Goal: Task Accomplishment & Management: Manage account settings

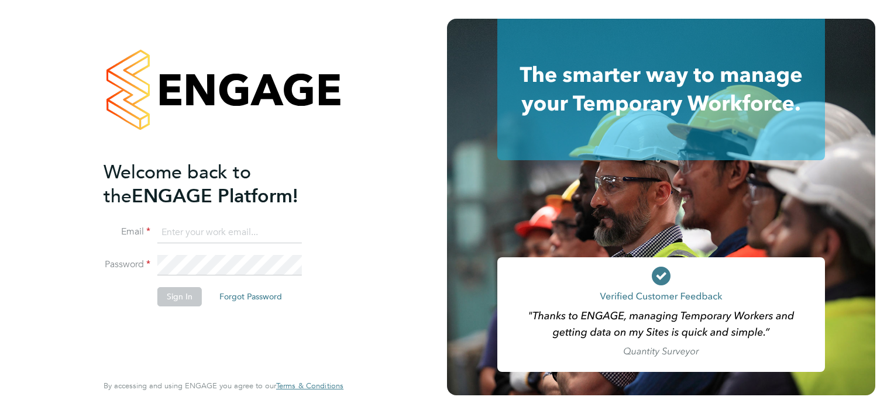
type input "c.turner6@nhs.net"
click at [414, 199] on div "Welcome back to the ENGAGE Platform! Email c.turner6@nhs.net Password Sign In F…" at bounding box center [223, 207] width 447 height 414
click at [167, 294] on button "Sign In" at bounding box center [179, 296] width 44 height 19
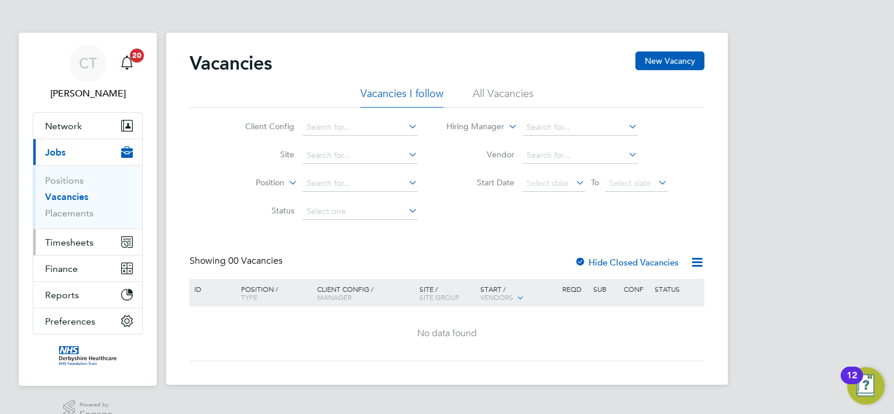
click at [73, 240] on span "Timesheets" at bounding box center [69, 242] width 49 height 11
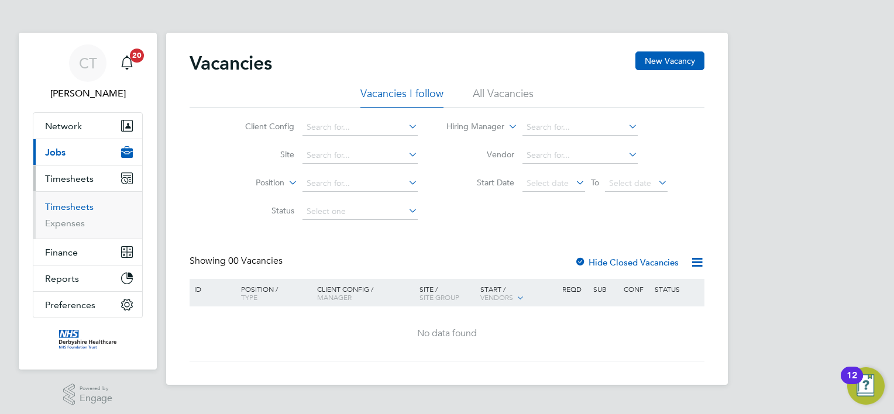
click at [75, 204] on link "Timesheets" at bounding box center [69, 206] width 49 height 11
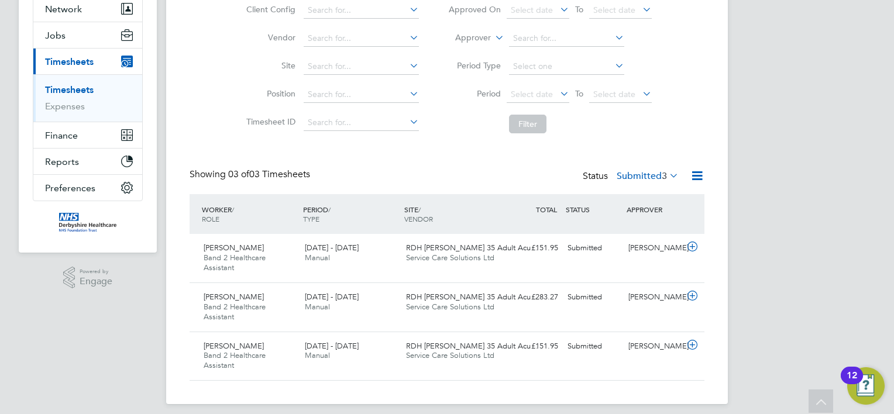
scroll to position [125, 0]
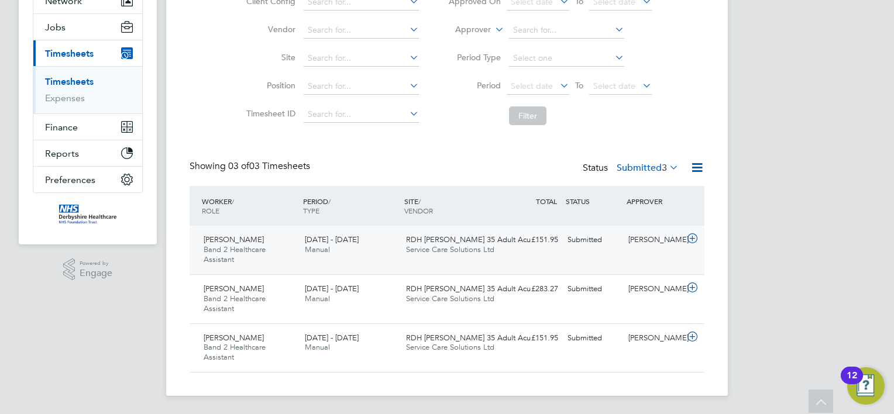
click at [694, 236] on icon at bounding box center [692, 238] width 15 height 9
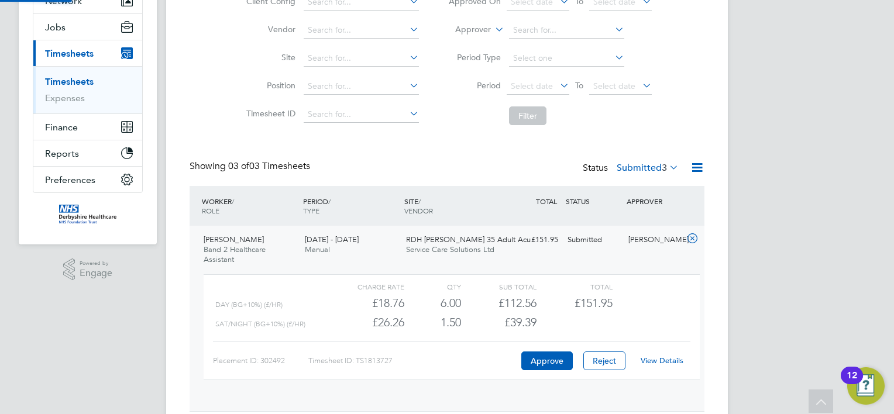
scroll to position [19, 113]
click at [658, 360] on link "View Details" at bounding box center [661, 361] width 43 height 10
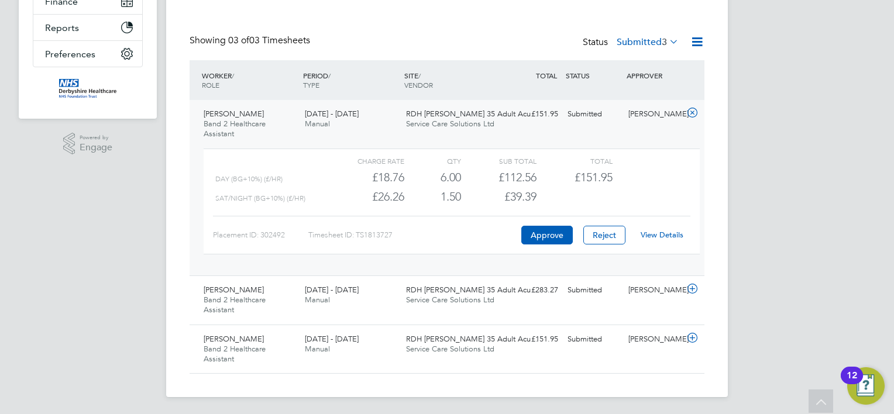
scroll to position [251, 0]
click at [693, 287] on icon at bounding box center [692, 288] width 15 height 9
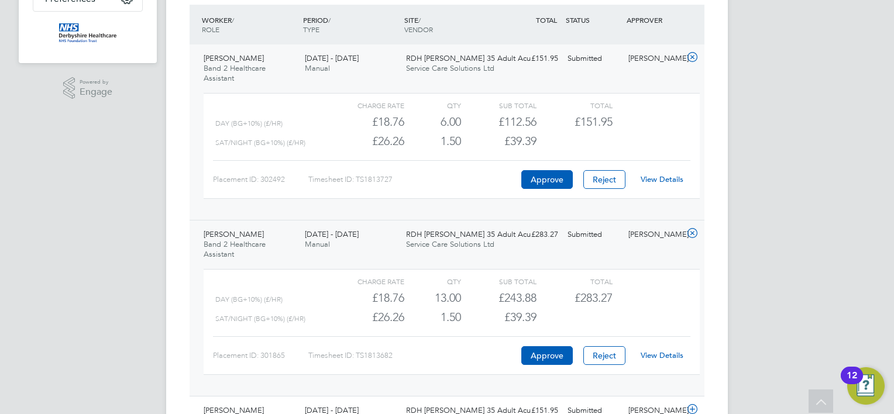
scroll to position [345, 0]
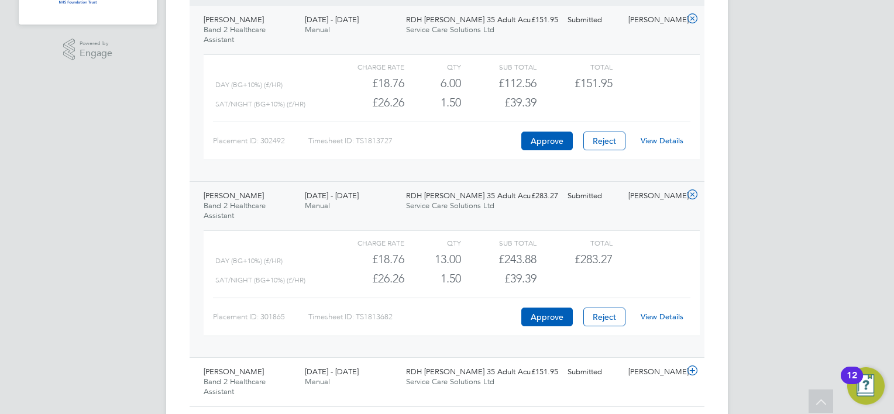
click at [651, 316] on link "View Details" at bounding box center [661, 317] width 43 height 10
click at [695, 366] on icon at bounding box center [692, 370] width 15 height 9
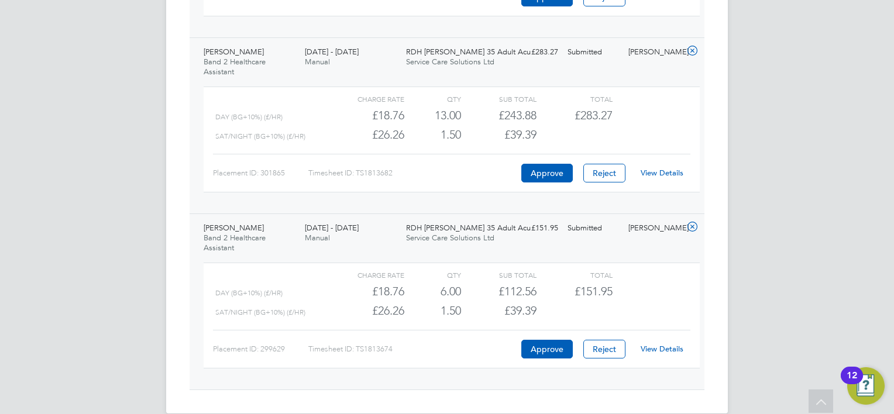
scroll to position [505, 0]
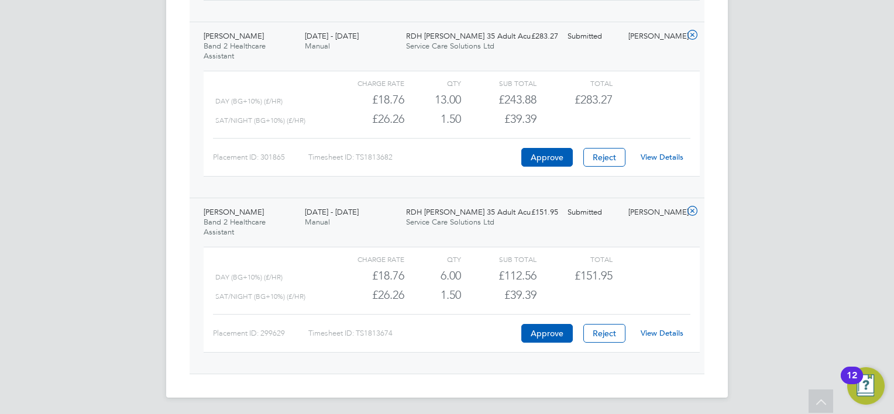
click at [650, 330] on link "View Details" at bounding box center [661, 333] width 43 height 10
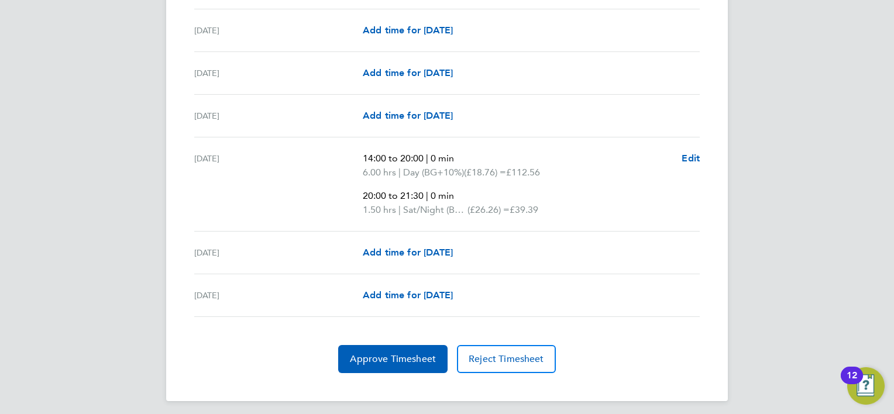
scroll to position [422, 0]
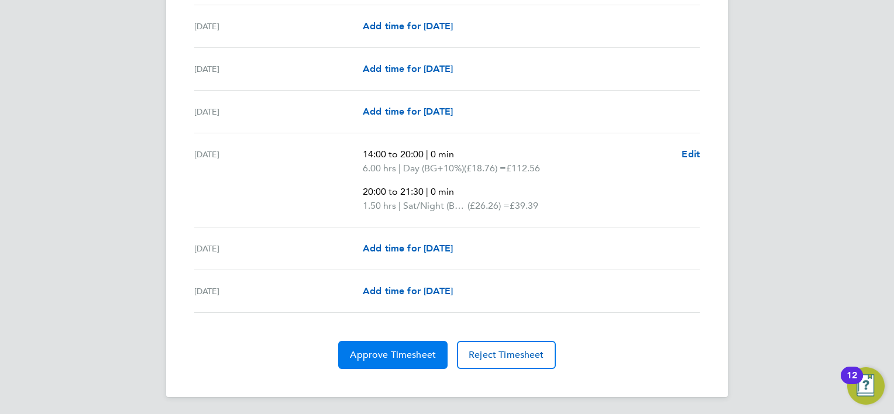
click at [405, 351] on span "Approve Timesheet" at bounding box center [393, 355] width 86 height 12
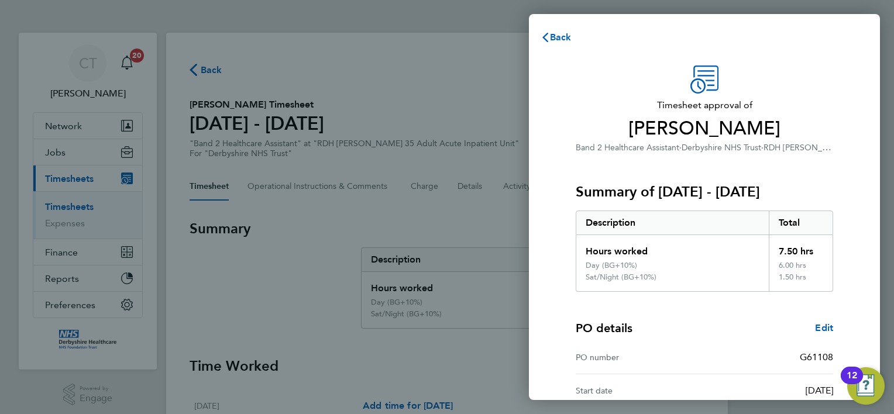
click at [863, 223] on div "Timesheet approval of Aghogho Oyibo Band 2 Healthcare Assistant · Derbyshire NH…" at bounding box center [704, 304] width 351 height 507
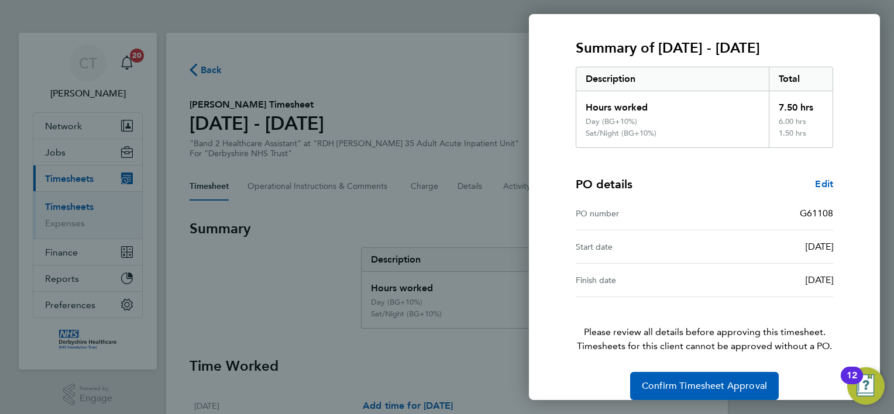
scroll to position [157, 0]
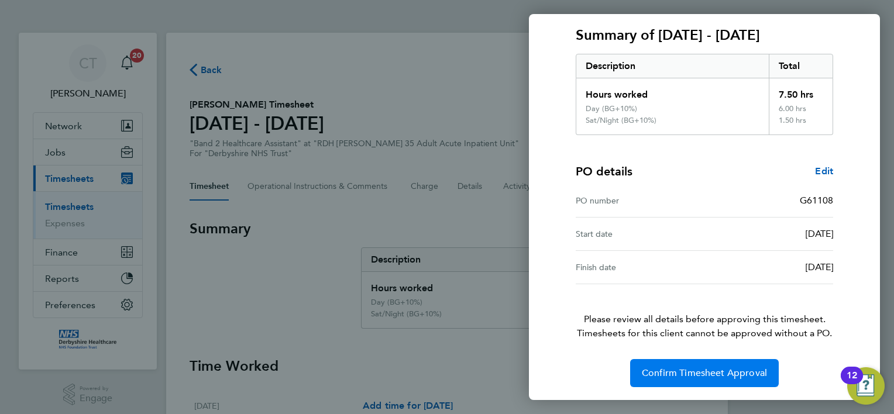
click at [725, 372] on span "Confirm Timesheet Approval" at bounding box center [704, 373] width 125 height 12
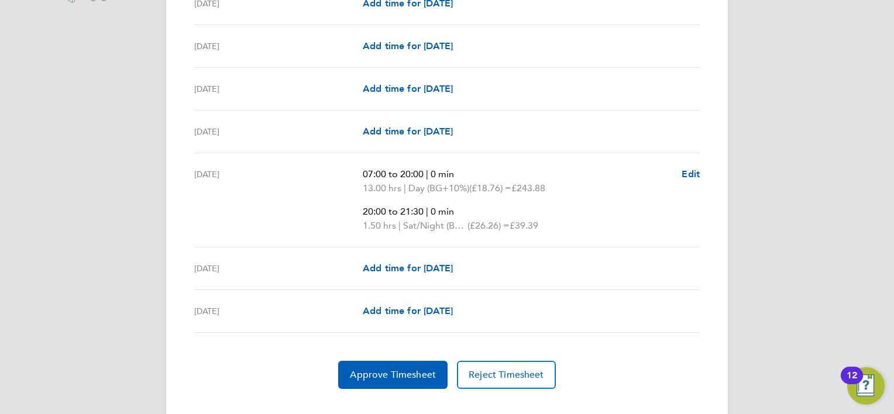
scroll to position [422, 0]
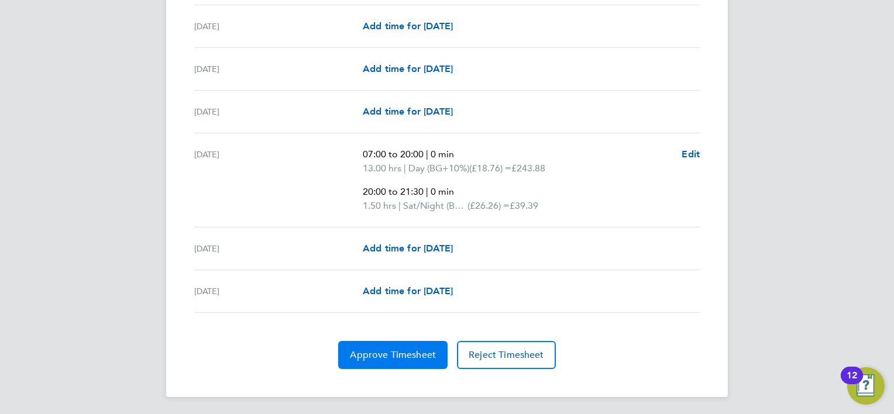
click at [365, 349] on span "Approve Timesheet" at bounding box center [393, 355] width 86 height 12
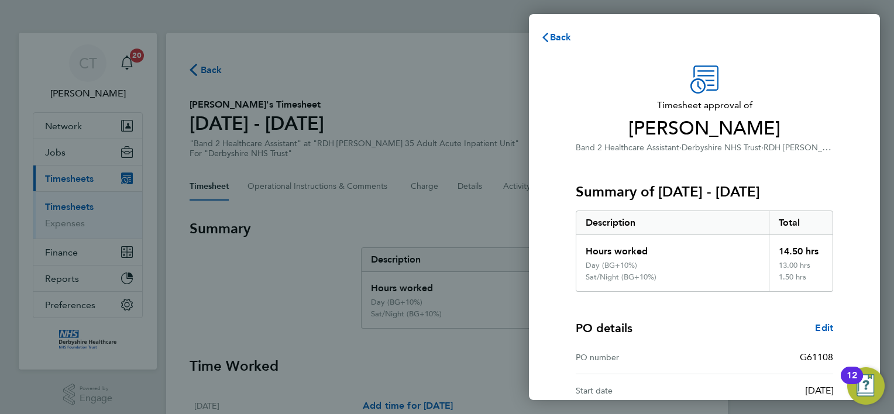
click at [854, 213] on div "Timesheet approval of Ochoniya Atawodi Band 2 Healthcare Assistant · Derbyshire…" at bounding box center [704, 304] width 351 height 507
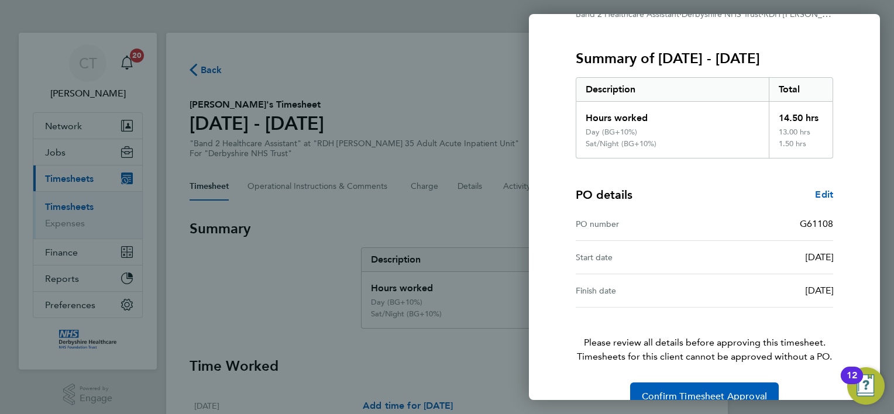
scroll to position [157, 0]
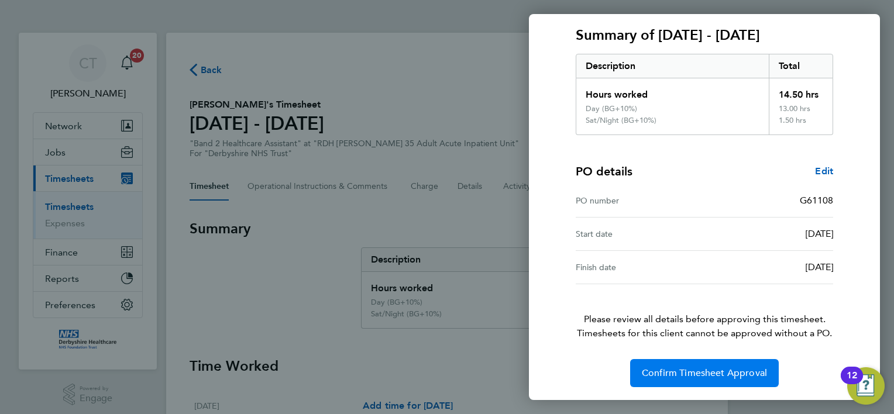
click at [693, 379] on button "Confirm Timesheet Approval" at bounding box center [704, 373] width 149 height 28
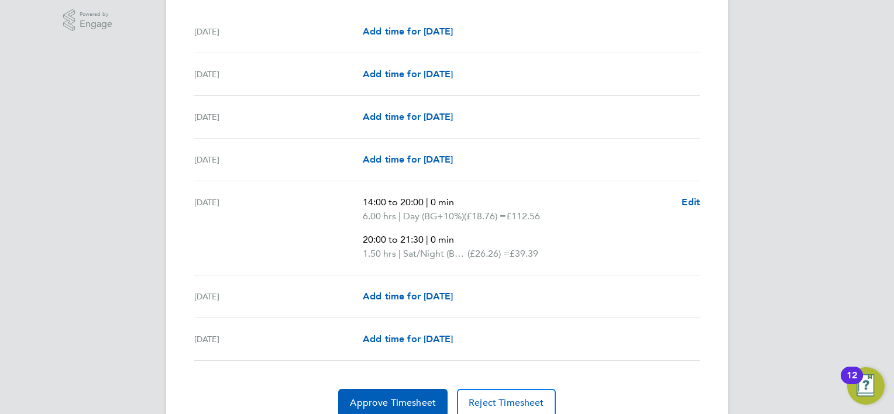
scroll to position [398, 0]
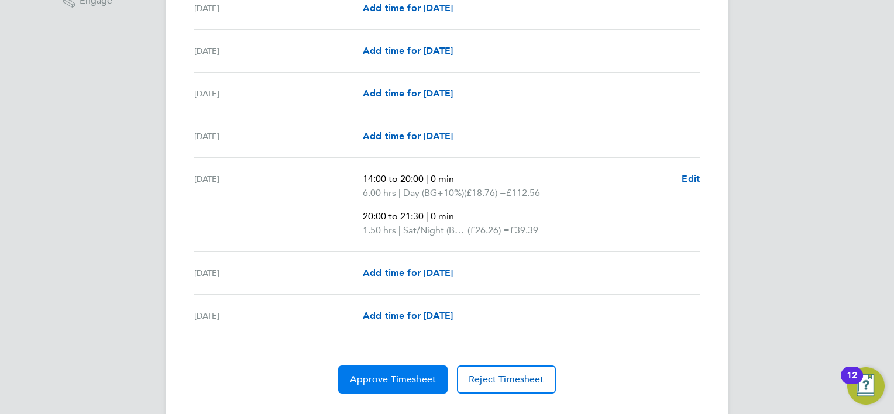
click at [404, 374] on span "Approve Timesheet" at bounding box center [393, 380] width 86 height 12
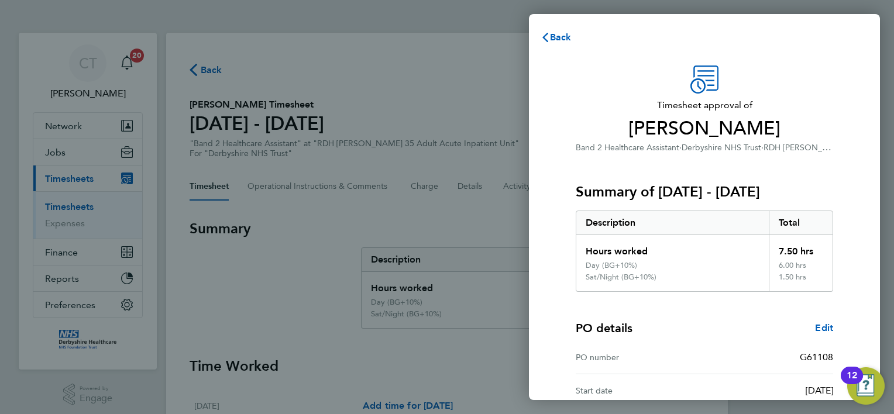
click at [853, 253] on div "Timesheet approval of [PERSON_NAME] Band 2 Healthcare Assistant · Derbyshire NH…" at bounding box center [704, 304] width 351 height 507
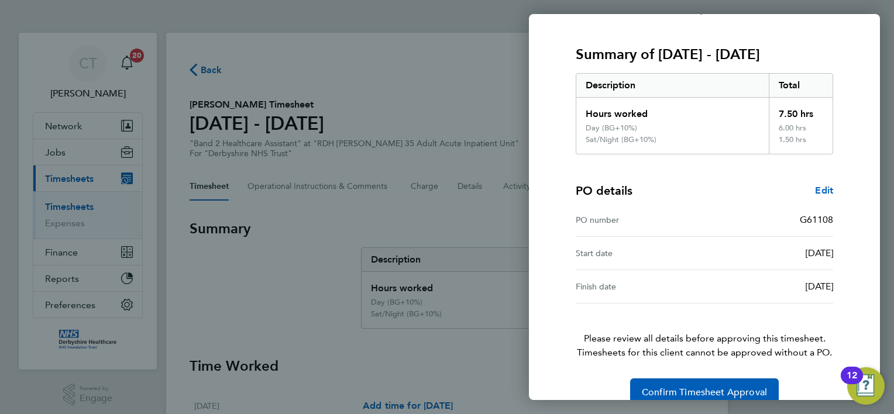
scroll to position [157, 0]
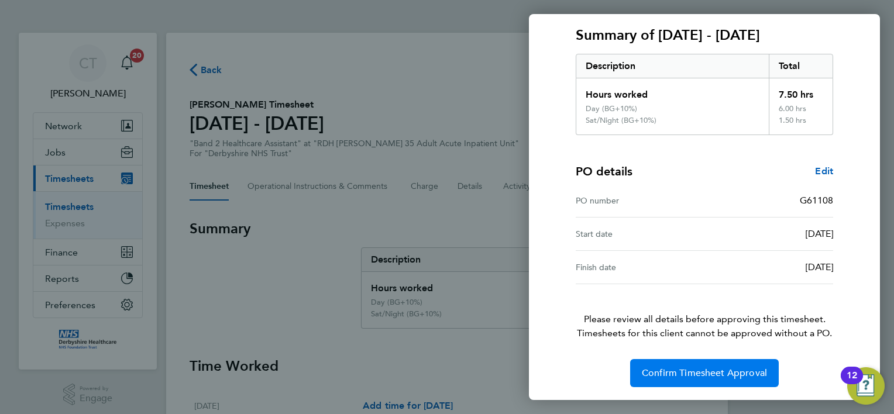
click at [675, 370] on span "Confirm Timesheet Approval" at bounding box center [704, 373] width 125 height 12
